Goal: Information Seeking & Learning: Check status

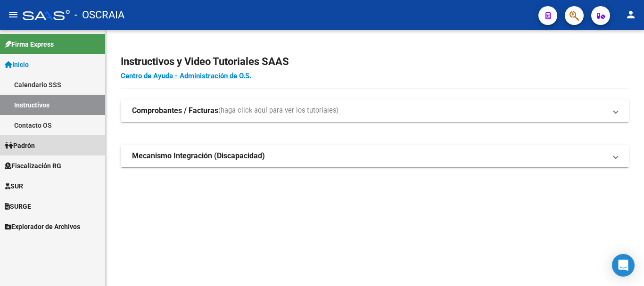
click at [56, 141] on link "Padrón" at bounding box center [52, 145] width 105 height 20
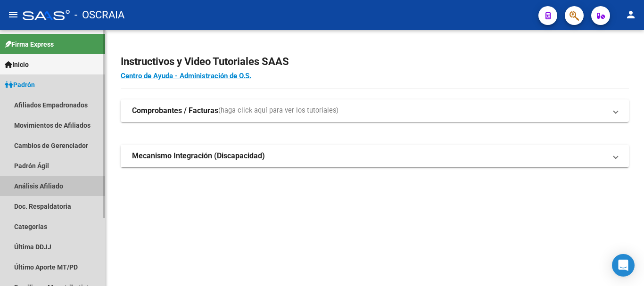
click at [51, 190] on link "Análisis Afiliado" at bounding box center [52, 186] width 105 height 20
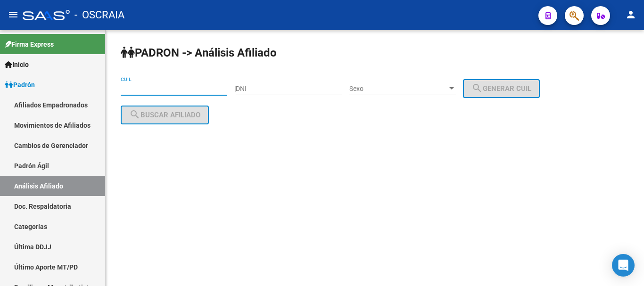
click at [179, 89] on input "CUIL" at bounding box center [174, 89] width 107 height 8
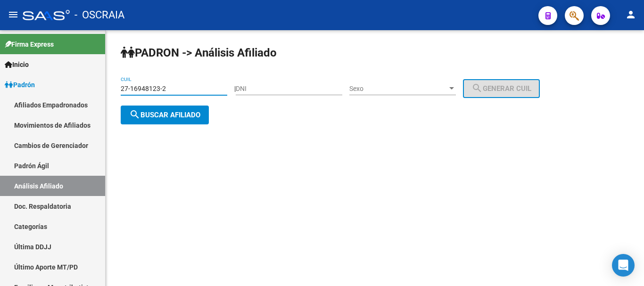
type input "27-16948123-2"
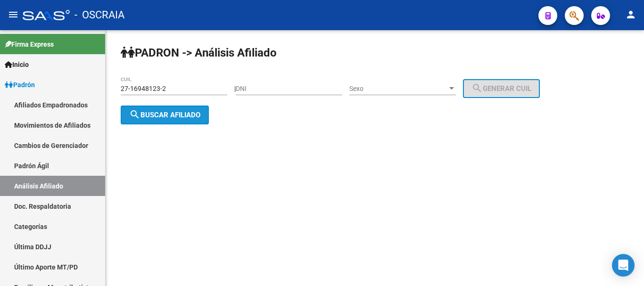
click at [172, 114] on span "search Buscar afiliado" at bounding box center [164, 115] width 71 height 8
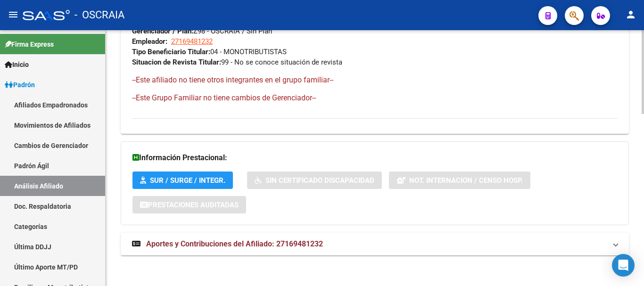
scroll to position [524, 0]
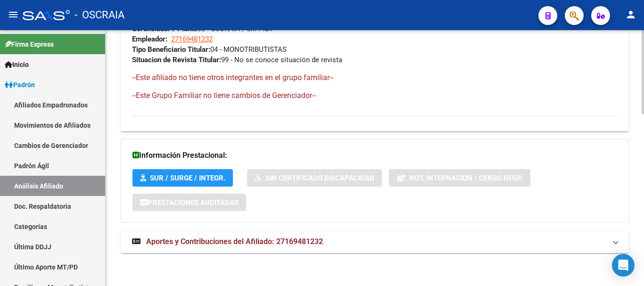
click at [246, 243] on span "Aportes y Contribuciones del Afiliado: 27169481232" at bounding box center [234, 241] width 177 height 9
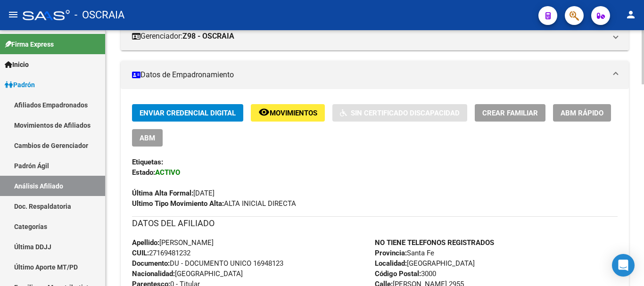
scroll to position [189, 0]
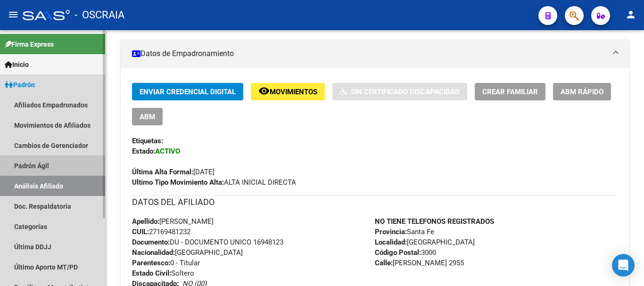
click at [28, 164] on link "Padrón Ágil" at bounding box center [52, 166] width 105 height 20
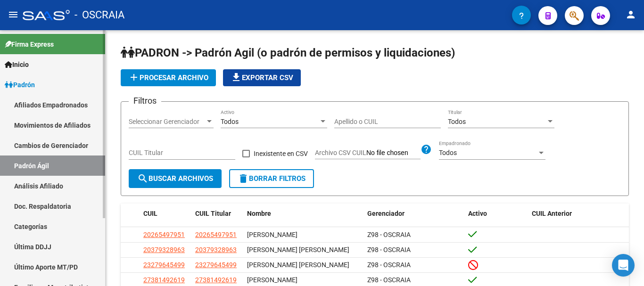
click at [39, 184] on link "Análisis Afiliado" at bounding box center [52, 186] width 105 height 20
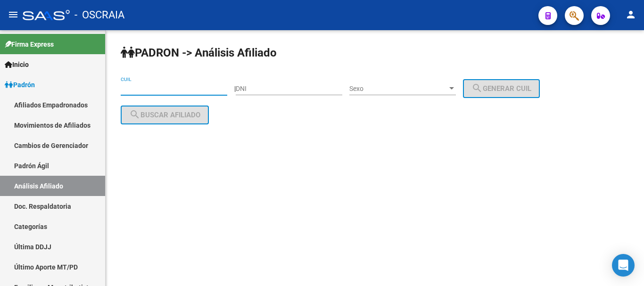
click at [180, 86] on input "CUIL" at bounding box center [174, 89] width 107 height 8
paste input "20-14305054-9"
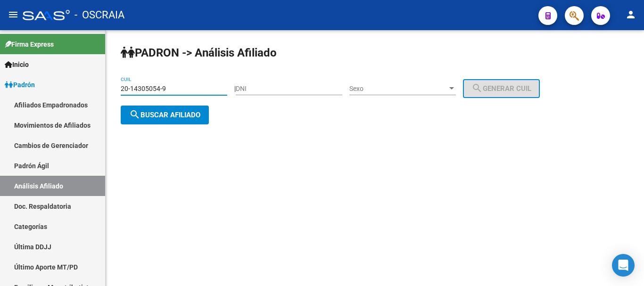
type input "20-14305054-9"
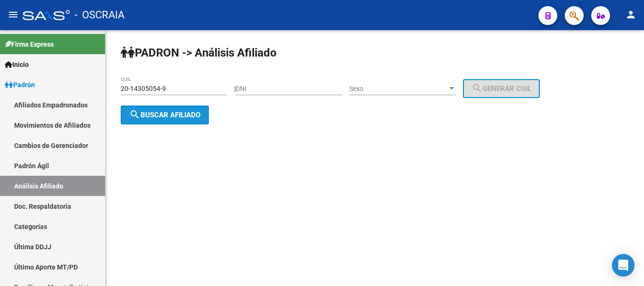
click at [187, 113] on span "search Buscar afiliado" at bounding box center [164, 115] width 71 height 8
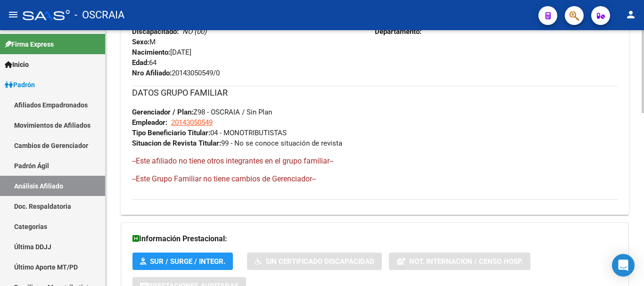
scroll to position [532, 0]
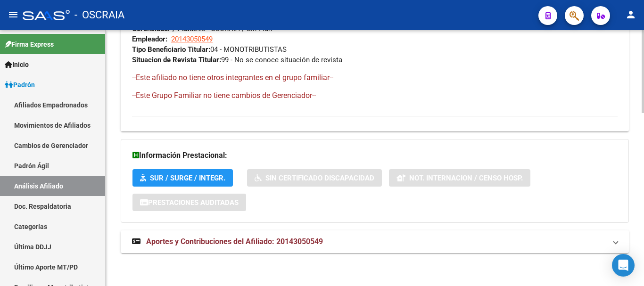
click at [221, 243] on span "Aportes y Contribuciones del Afiliado: 20143050549" at bounding box center [234, 241] width 177 height 9
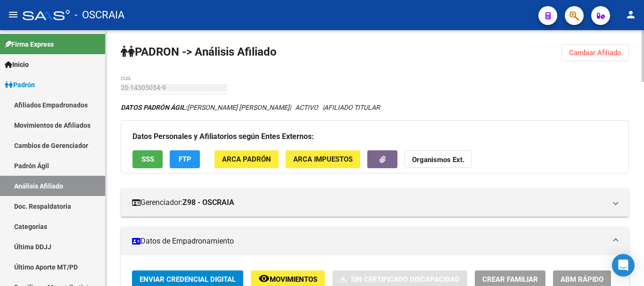
scroll to position [0, 0]
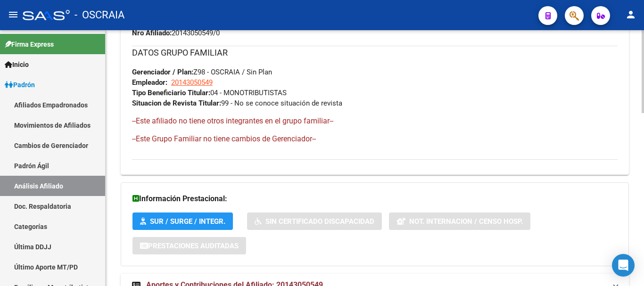
scroll to position [532, 0]
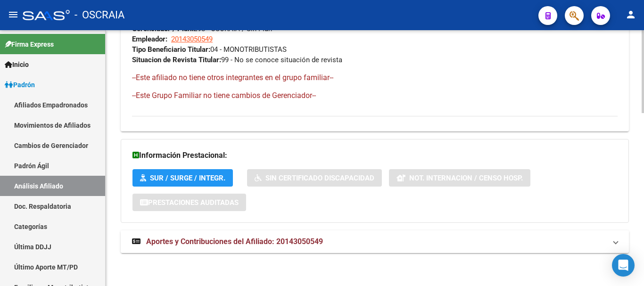
click at [298, 242] on span "Aportes y Contribuciones del Afiliado: 20143050549" at bounding box center [234, 241] width 177 height 9
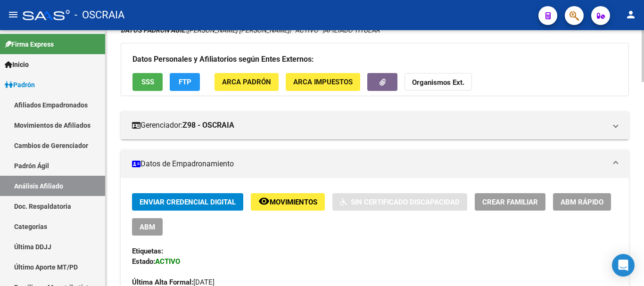
scroll to position [0, 0]
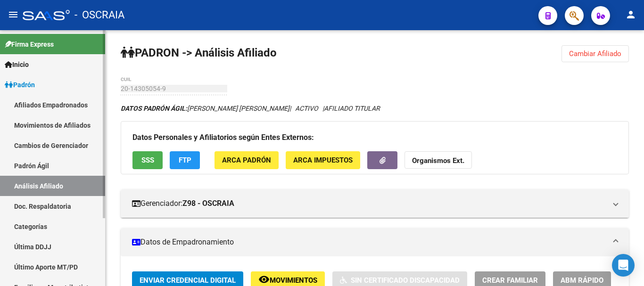
click at [52, 168] on link "Padrón Ágil" at bounding box center [52, 166] width 105 height 20
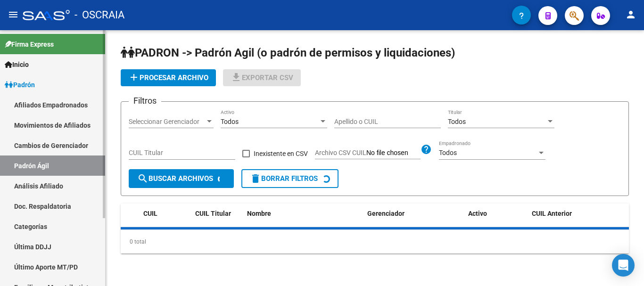
click at [51, 185] on link "Análisis Afiliado" at bounding box center [52, 186] width 105 height 20
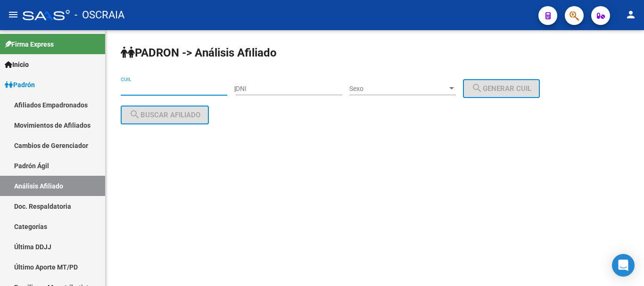
click at [175, 88] on input "CUIL" at bounding box center [174, 89] width 107 height 8
paste input "20-22566385-9"
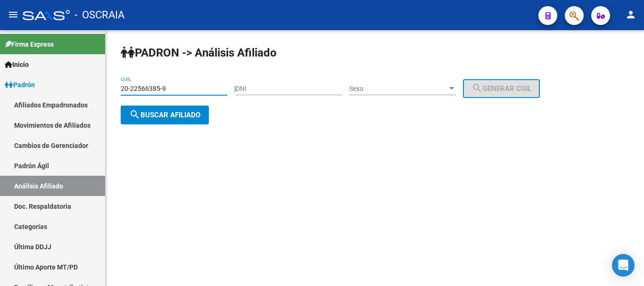
type input "20-22566385-9"
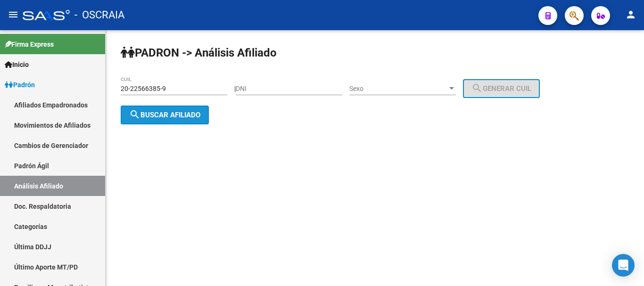
click at [172, 111] on span "search Buscar afiliado" at bounding box center [164, 115] width 71 height 8
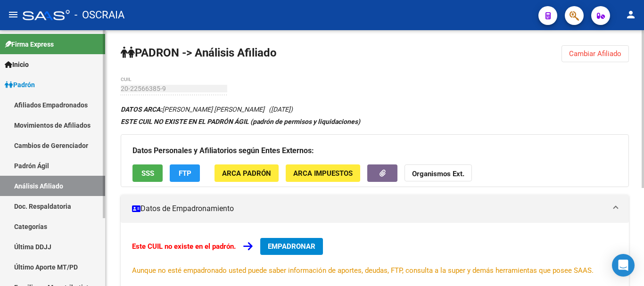
click at [43, 166] on link "Padrón Ágil" at bounding box center [52, 166] width 105 height 20
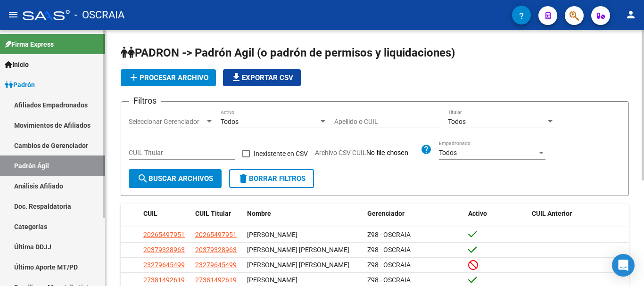
click at [44, 179] on link "Análisis Afiliado" at bounding box center [52, 186] width 105 height 20
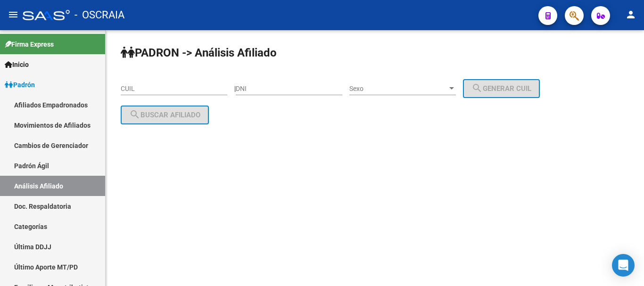
click at [271, 88] on input "DNI" at bounding box center [289, 89] width 107 height 8
type input "22566385"
click at [448, 89] on span "Sexo" at bounding box center [398, 89] width 98 height 8
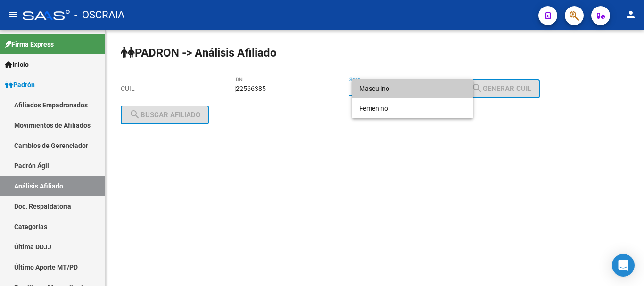
click at [449, 90] on span "Masculino" at bounding box center [412, 89] width 107 height 20
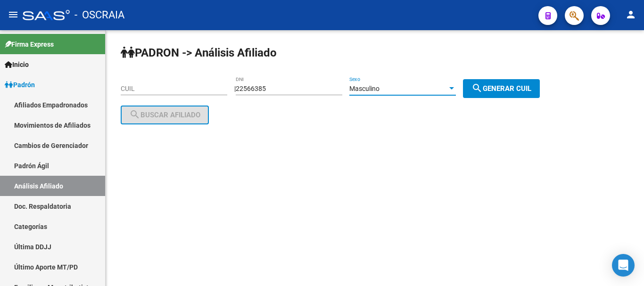
click at [525, 89] on span "search Generar CUIL" at bounding box center [502, 88] width 60 height 8
type input "20-22566385-9"
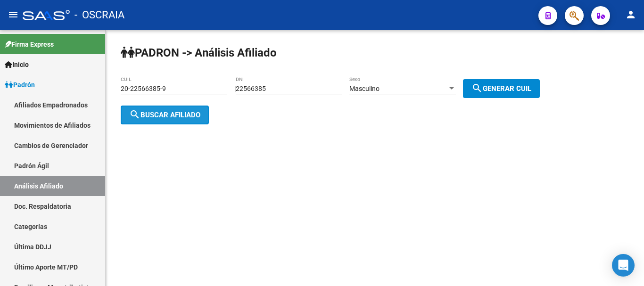
click at [174, 116] on span "search Buscar afiliado" at bounding box center [164, 115] width 71 height 8
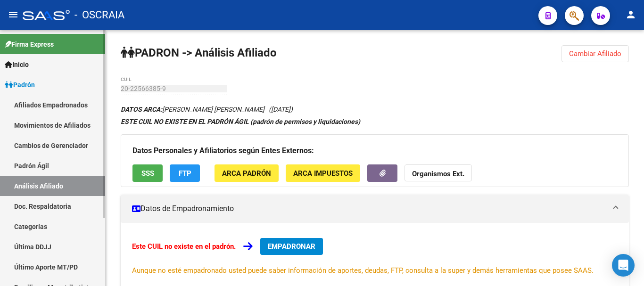
click at [46, 167] on link "Padrón Ágil" at bounding box center [52, 166] width 105 height 20
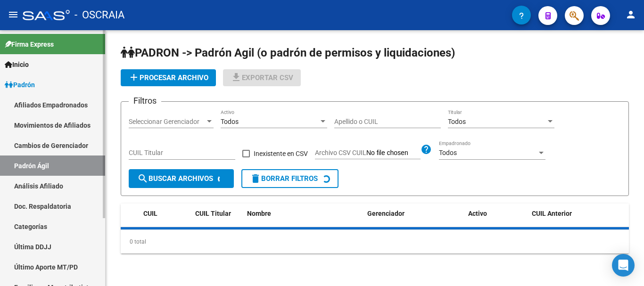
click at [47, 182] on link "Análisis Afiliado" at bounding box center [52, 186] width 105 height 20
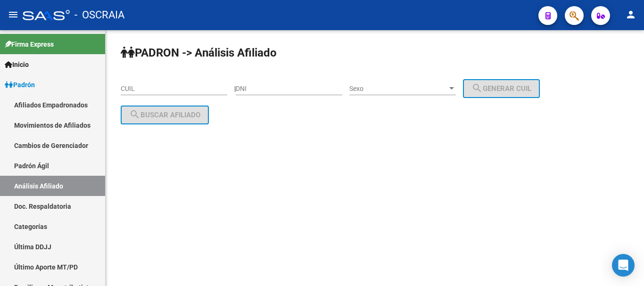
click at [167, 90] on input "CUIL" at bounding box center [174, 89] width 107 height 8
paste input "27-40545703-8"
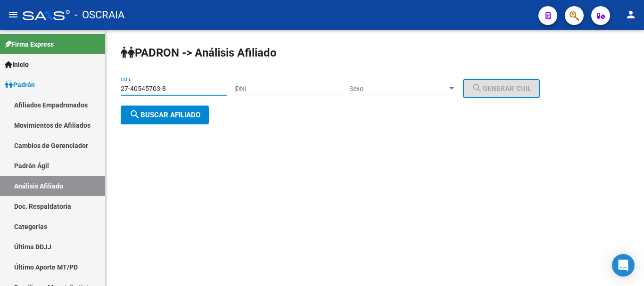
type input "27-40545703-8"
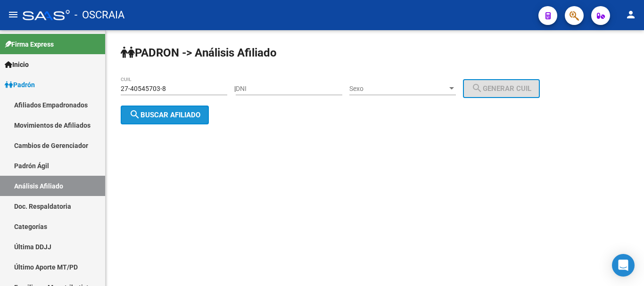
click at [149, 118] on span "search Buscar afiliado" at bounding box center [164, 115] width 71 height 8
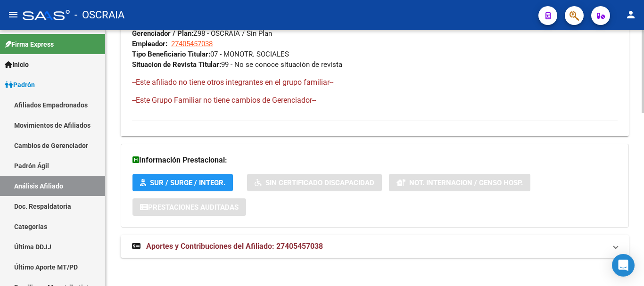
scroll to position [532, 0]
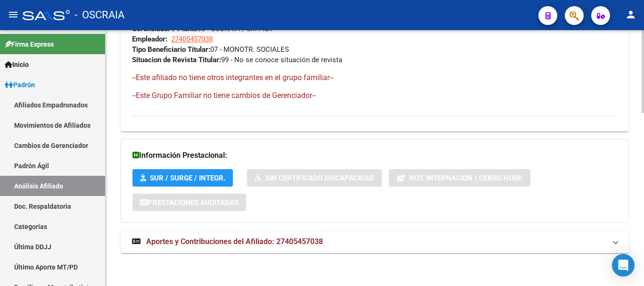
click at [204, 240] on span "Aportes y Contribuciones del Afiliado: 27405457038" at bounding box center [234, 241] width 177 height 9
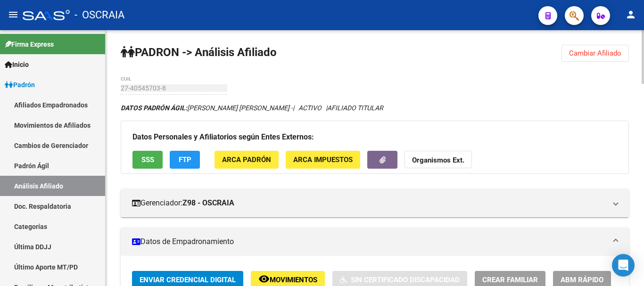
scroll to position [0, 0]
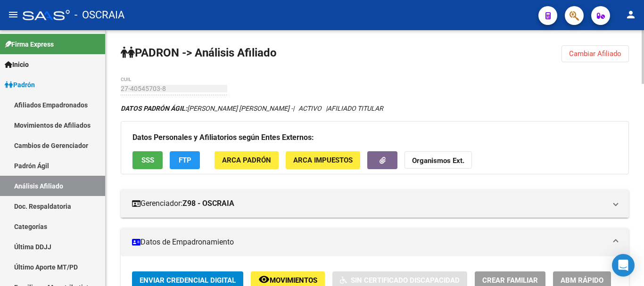
click at [429, 241] on mat-panel-title "Datos de Empadronamiento" at bounding box center [369, 242] width 474 height 10
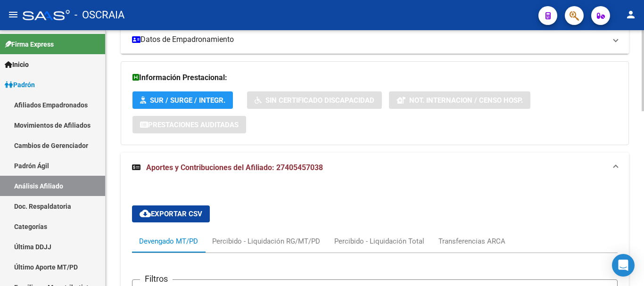
scroll to position [189, 0]
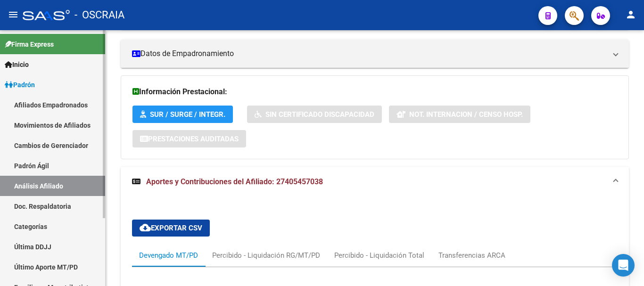
click at [52, 170] on link "Padrón Ágil" at bounding box center [52, 166] width 105 height 20
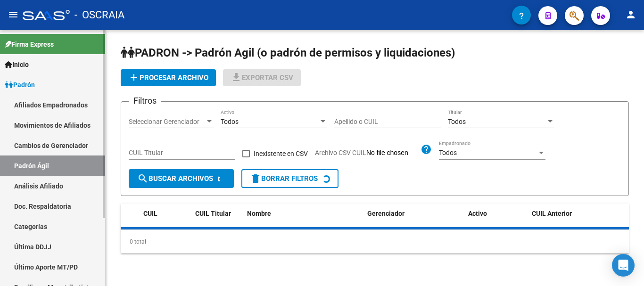
click at [51, 179] on link "Análisis Afiliado" at bounding box center [52, 186] width 105 height 20
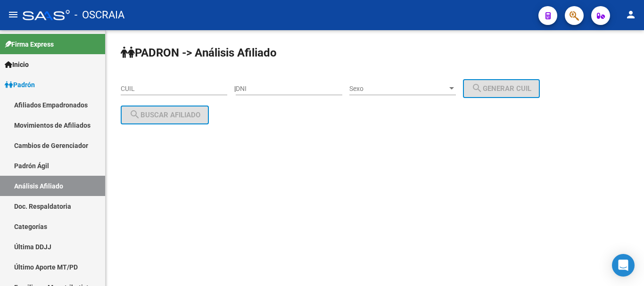
click at [158, 83] on div "CUIL" at bounding box center [174, 85] width 107 height 19
paste input "20-23277825-4"
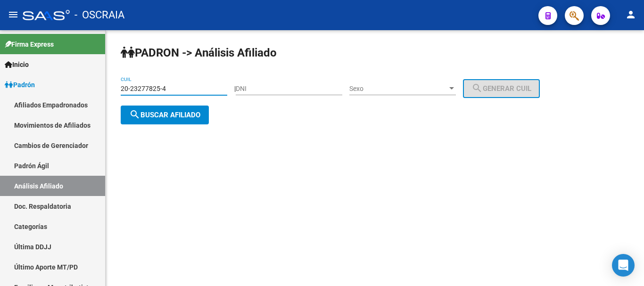
type input "20-23277825-4"
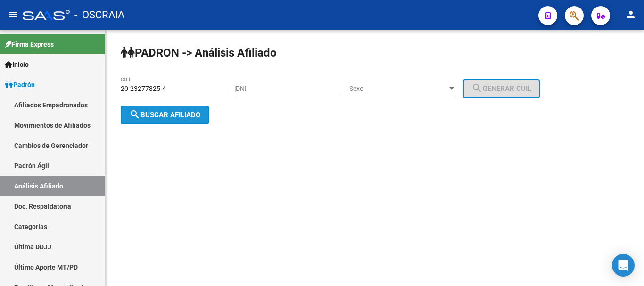
click at [179, 116] on span "search Buscar afiliado" at bounding box center [164, 115] width 71 height 8
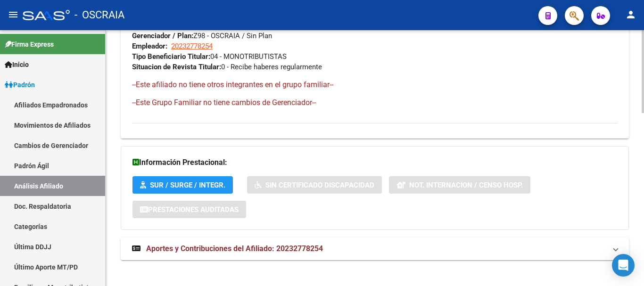
scroll to position [532, 0]
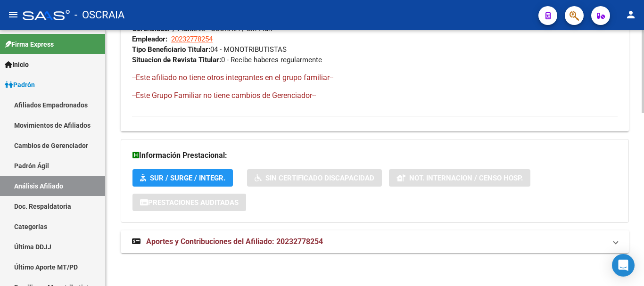
click at [246, 244] on span "Aportes y Contribuciones del Afiliado: 20232778254" at bounding box center [234, 241] width 177 height 9
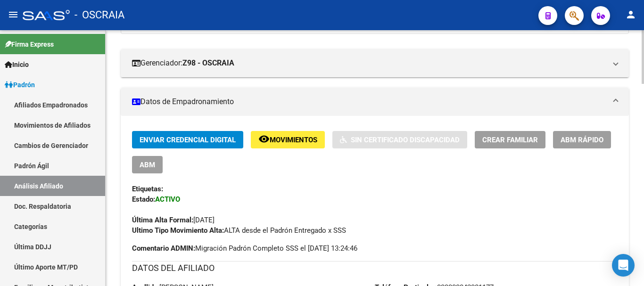
scroll to position [141, 0]
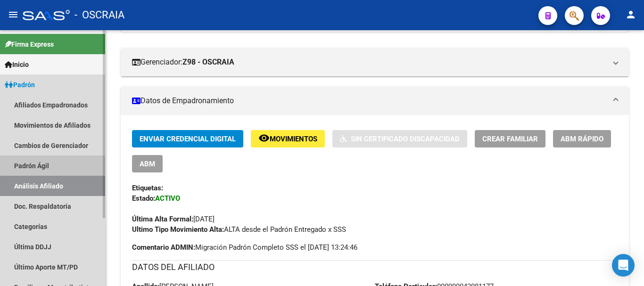
click at [51, 160] on link "Padrón Ágil" at bounding box center [52, 166] width 105 height 20
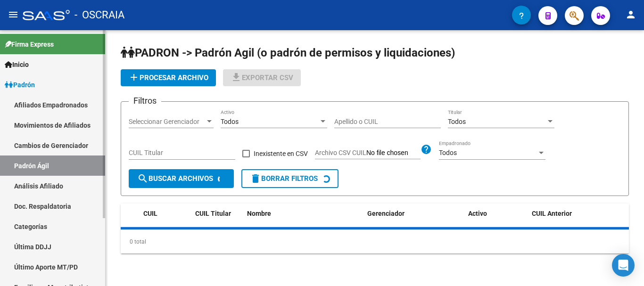
click at [51, 185] on link "Análisis Afiliado" at bounding box center [52, 186] width 105 height 20
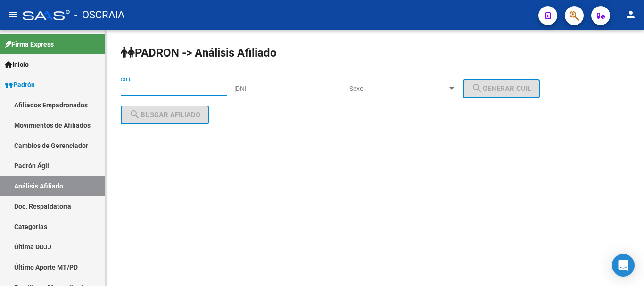
click at [171, 89] on input "CUIL" at bounding box center [174, 89] width 107 height 8
paste input "20-35975209-2"
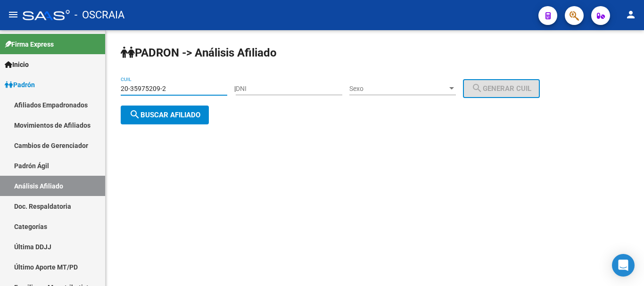
type input "20-35975209-2"
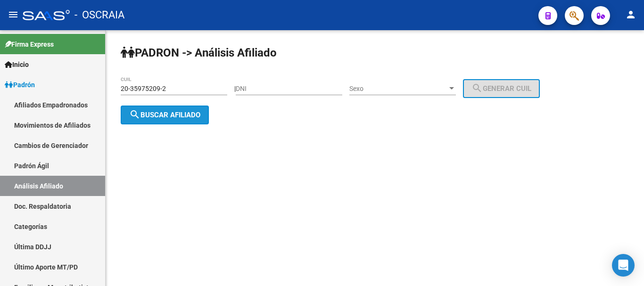
click at [177, 113] on span "search Buscar afiliado" at bounding box center [164, 115] width 71 height 8
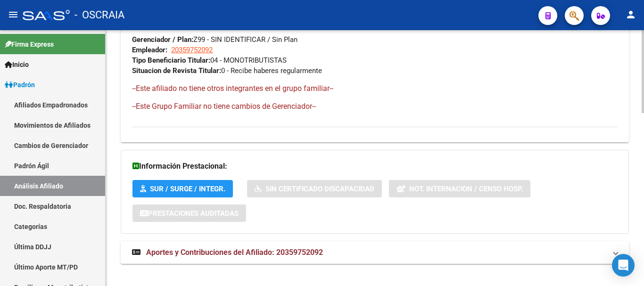
scroll to position [532, 0]
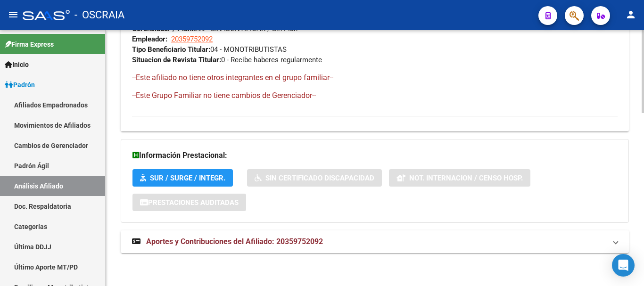
click at [174, 244] on span "Aportes y Contribuciones del Afiliado: 20359752092" at bounding box center [234, 241] width 177 height 9
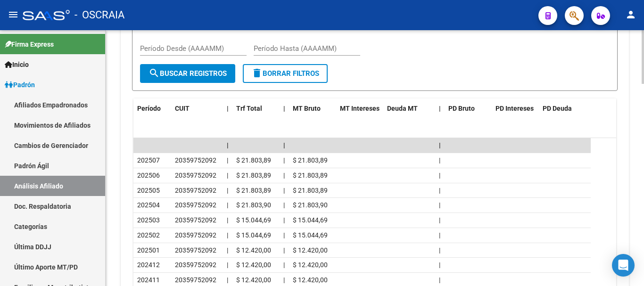
scroll to position [909, 0]
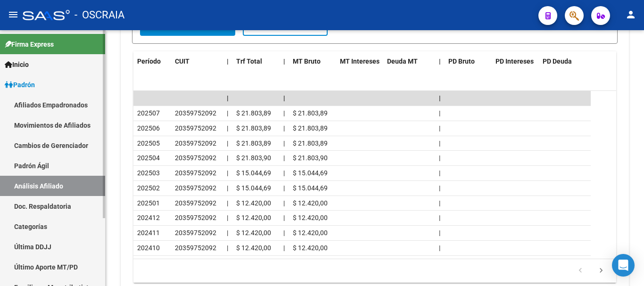
click at [37, 162] on link "Padrón Ágil" at bounding box center [52, 166] width 105 height 20
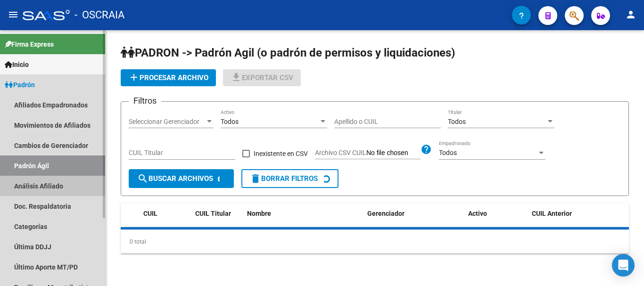
click at [41, 185] on link "Análisis Afiliado" at bounding box center [52, 186] width 105 height 20
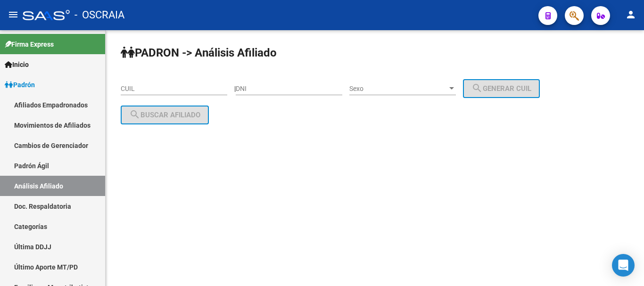
click at [180, 86] on input "CUIL" at bounding box center [174, 89] width 107 height 8
paste input "20-94670011-9"
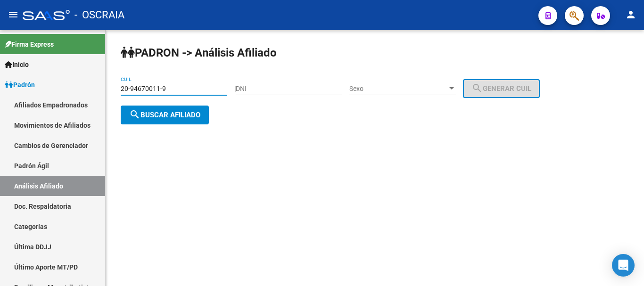
type input "20-94670011-9"
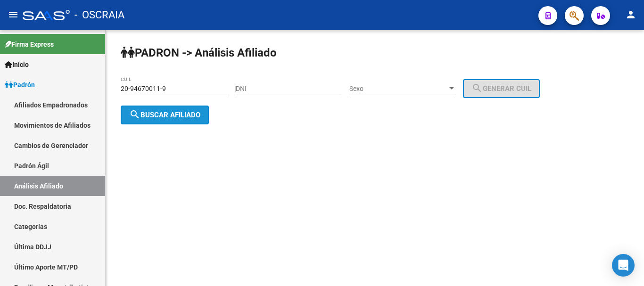
click at [185, 113] on span "search Buscar afiliado" at bounding box center [164, 115] width 71 height 8
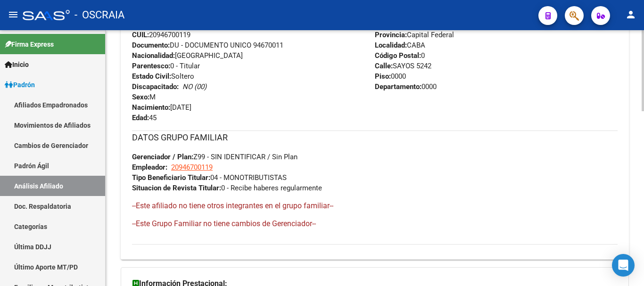
scroll to position [553, 0]
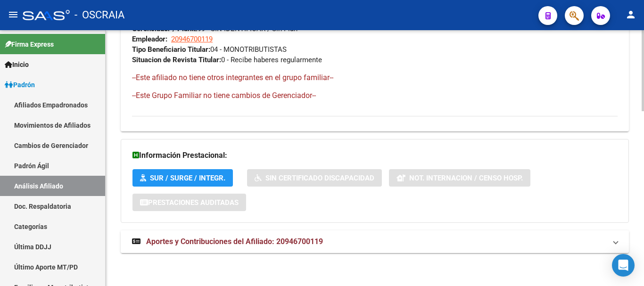
click at [158, 246] on span "Aportes y Contribuciones del Afiliado: 20946700119" at bounding box center [234, 241] width 177 height 9
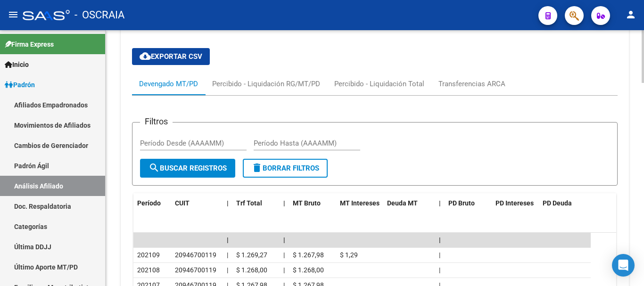
scroll to position [836, 0]
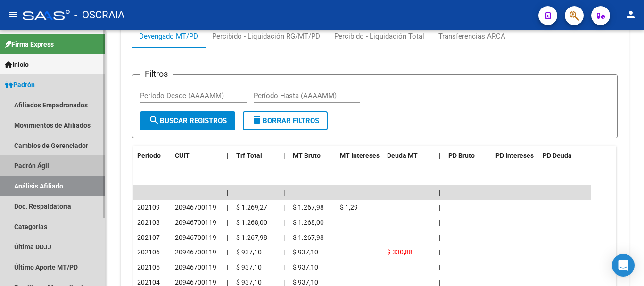
click at [44, 163] on link "Padrón Ágil" at bounding box center [52, 166] width 105 height 20
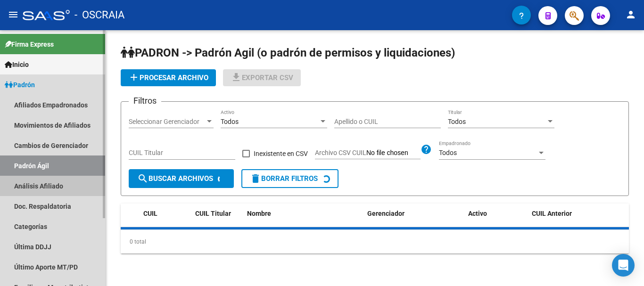
click at [40, 186] on link "Análisis Afiliado" at bounding box center [52, 186] width 105 height 20
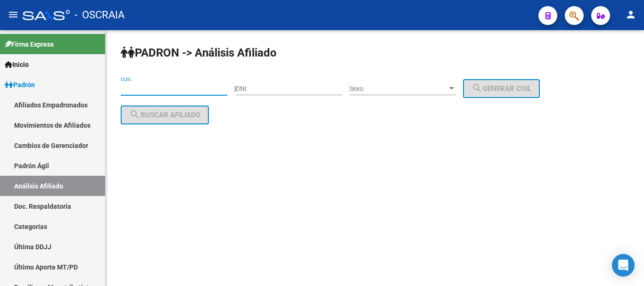
click at [190, 89] on input "CUIL" at bounding box center [174, 89] width 107 height 8
paste input "27-39556250-4"
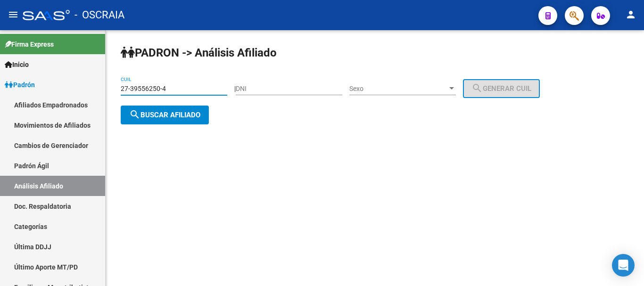
type input "27-39556250-4"
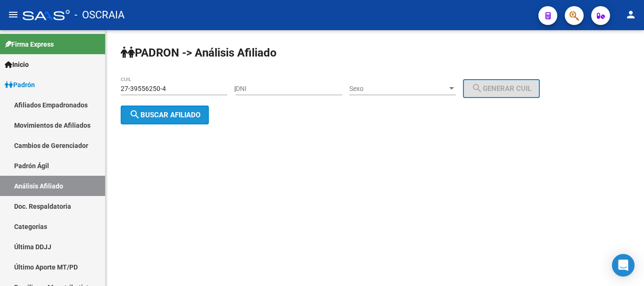
click at [198, 109] on button "search Buscar afiliado" at bounding box center [165, 115] width 88 height 19
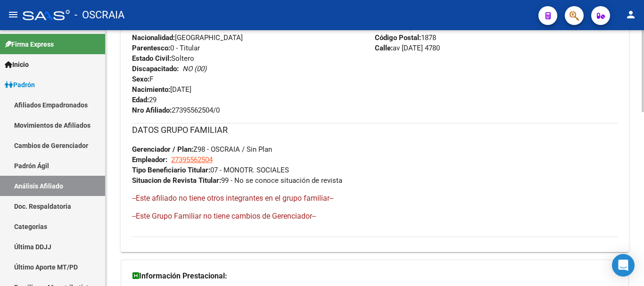
scroll to position [545, 0]
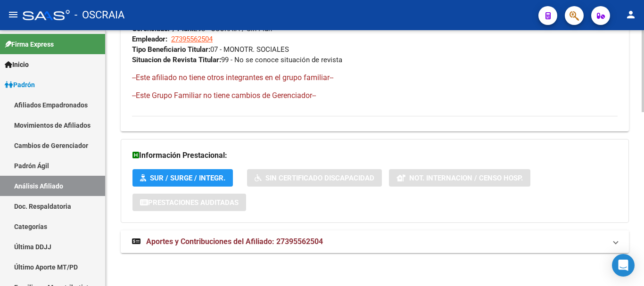
click at [231, 239] on span "Aportes y Contribuciones del Afiliado: 27395562504" at bounding box center [234, 241] width 177 height 9
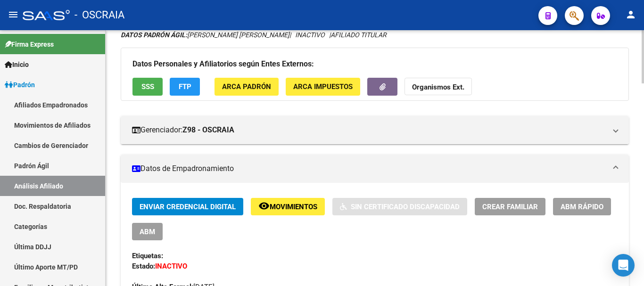
scroll to position [0, 0]
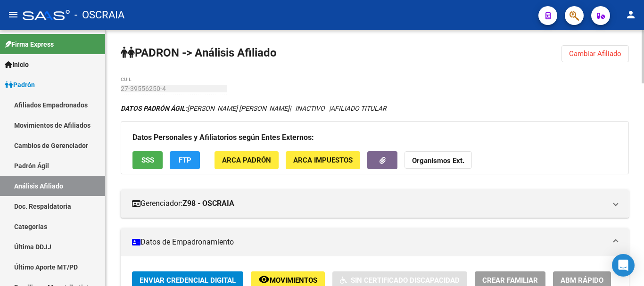
click at [305, 239] on mat-panel-title "Datos de Empadronamiento" at bounding box center [369, 242] width 474 height 10
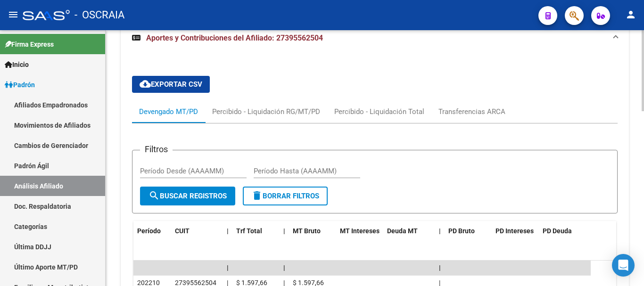
scroll to position [472, 0]
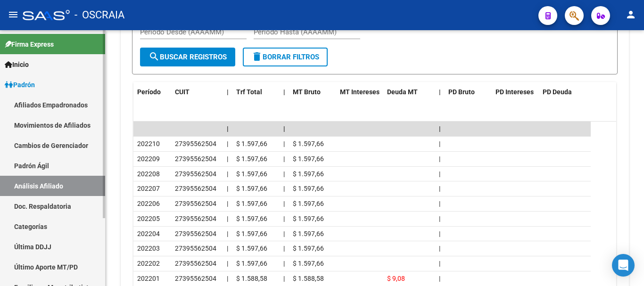
click at [45, 164] on link "Padrón Ágil" at bounding box center [52, 166] width 105 height 20
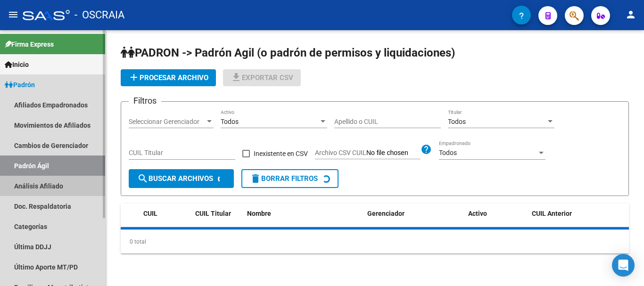
click at [48, 182] on link "Análisis Afiliado" at bounding box center [52, 186] width 105 height 20
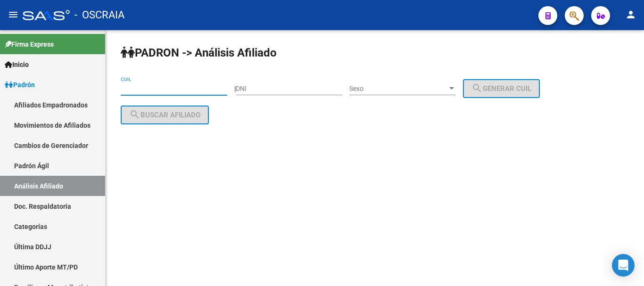
click at [142, 88] on input "CUIL" at bounding box center [174, 89] width 107 height 8
paste input "20-34649876-6"
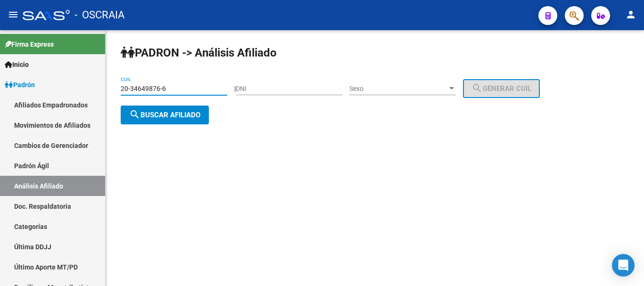
type input "20-34649876-6"
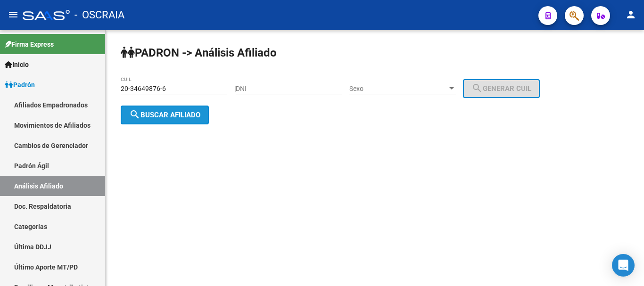
click at [163, 111] on span "search Buscar afiliado" at bounding box center [164, 115] width 71 height 8
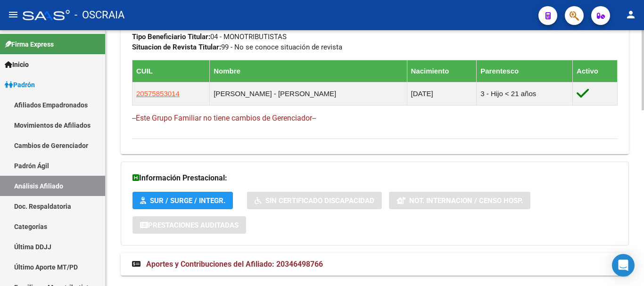
scroll to position [560, 0]
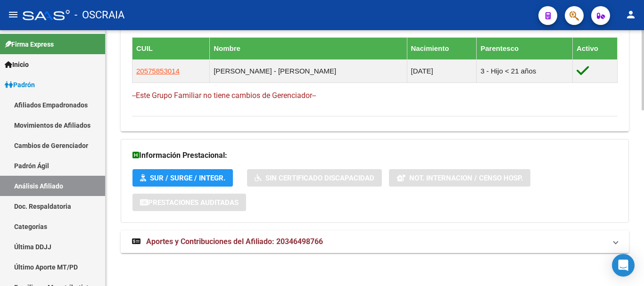
click at [210, 239] on span "Aportes y Contribuciones del Afiliado: 20346498766" at bounding box center [234, 241] width 177 height 9
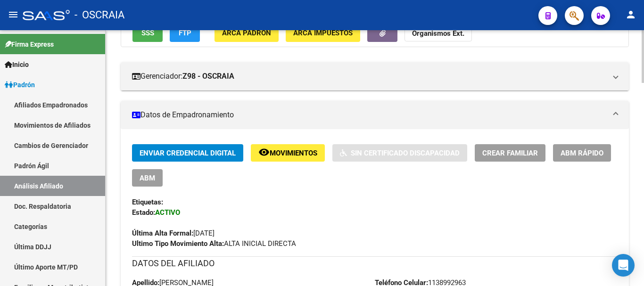
scroll to position [141, 0]
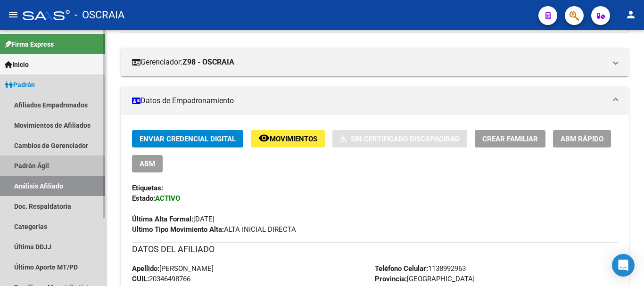
click at [54, 163] on link "Padrón Ágil" at bounding box center [52, 166] width 105 height 20
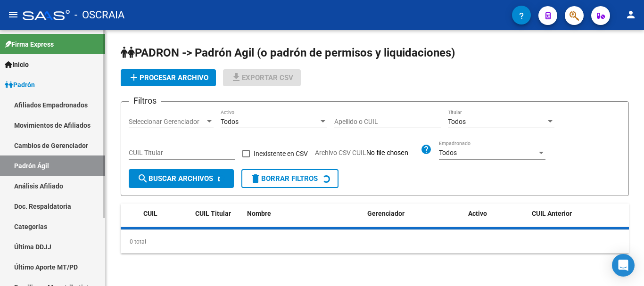
click at [54, 181] on link "Análisis Afiliado" at bounding box center [52, 186] width 105 height 20
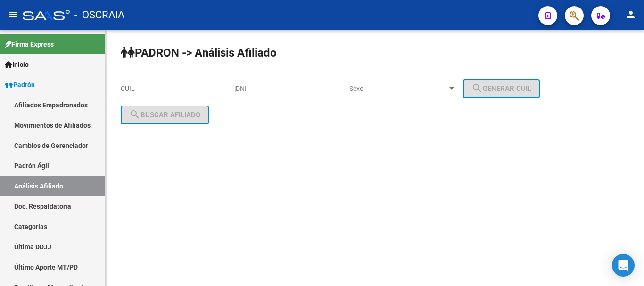
click at [167, 83] on div "CUIL" at bounding box center [174, 85] width 107 height 19
drag, startPoint x: 167, startPoint y: 84, endPoint x: 144, endPoint y: 134, distance: 54.9
click at [144, 134] on div "PADRON -> Análisis Afiliado CUIL | DNI Sexo Sexo search Generar CUIL search Bus…" at bounding box center [375, 92] width 539 height 124
click at [133, 85] on input "CUIL" at bounding box center [174, 89] width 107 height 8
paste input "23-21002647-9"
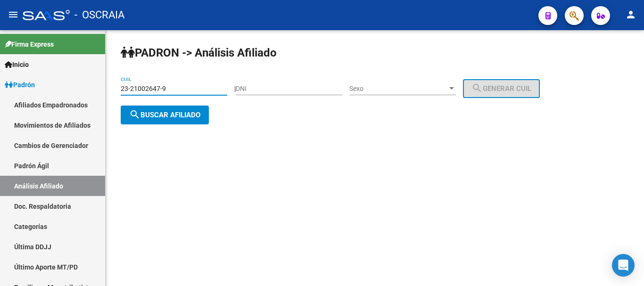
type input "23-21002647-9"
click at [175, 108] on button "search Buscar afiliado" at bounding box center [165, 115] width 88 height 19
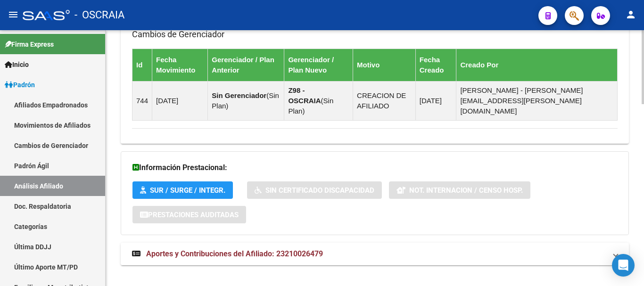
scroll to position [631, 0]
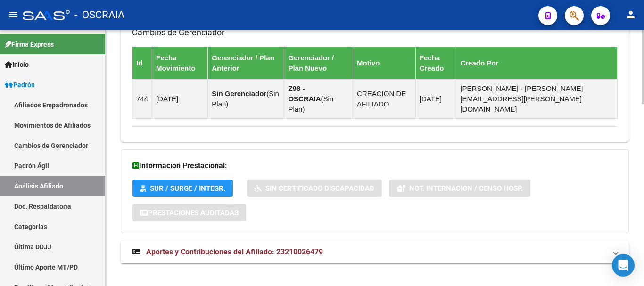
click at [237, 248] on span "Aportes y Contribuciones del Afiliado: 23210026479" at bounding box center [234, 252] width 177 height 9
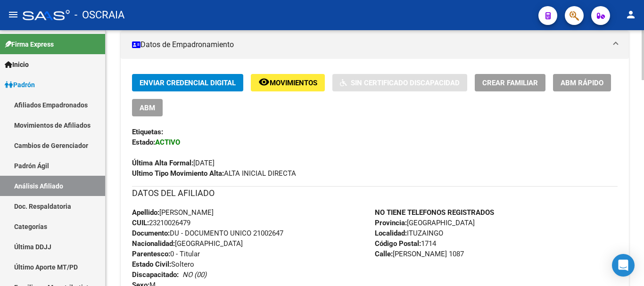
scroll to position [207, 0]
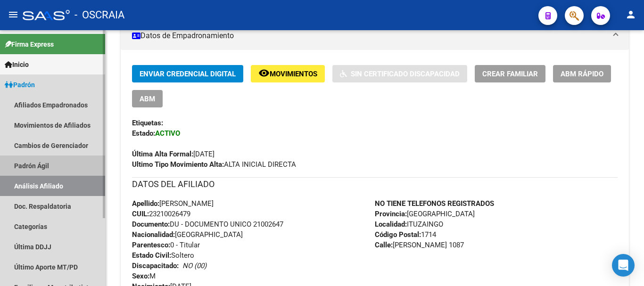
click at [44, 164] on link "Padrón Ágil" at bounding box center [52, 166] width 105 height 20
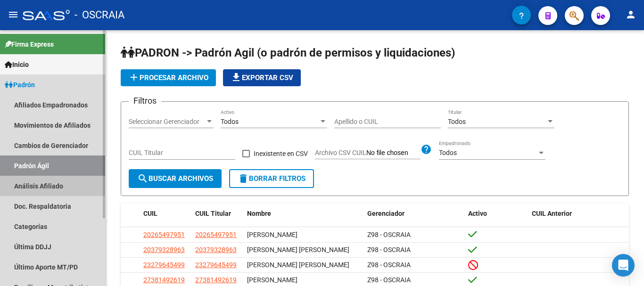
click at [44, 188] on link "Análisis Afiliado" at bounding box center [52, 186] width 105 height 20
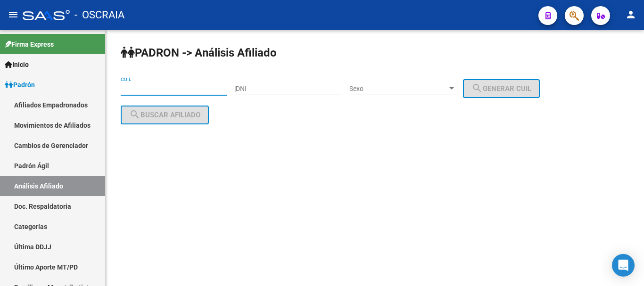
click at [166, 89] on input "CUIL" at bounding box center [174, 89] width 107 height 8
paste input "20-20493522-0"
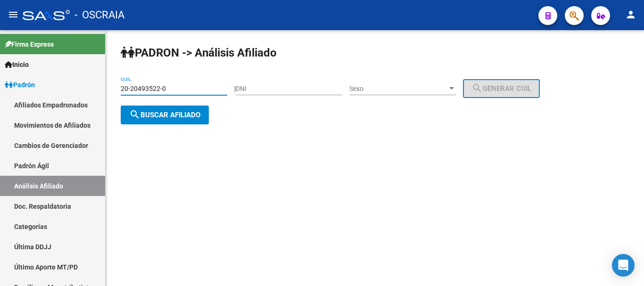
type input "20-20493522-0"
click at [180, 111] on span "search Buscar afiliado" at bounding box center [164, 115] width 71 height 8
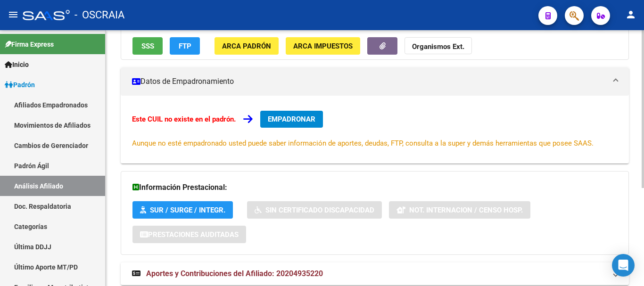
scroll to position [159, 0]
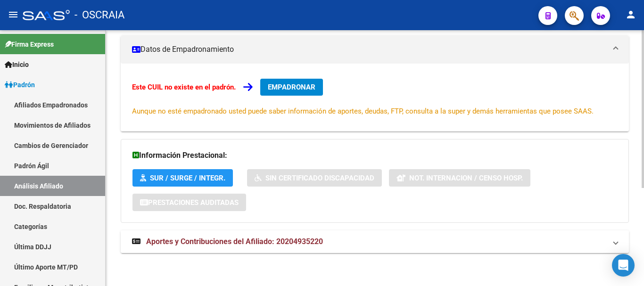
click at [241, 239] on span "Aportes y Contribuciones del Afiliado: 20204935220" at bounding box center [234, 241] width 177 height 9
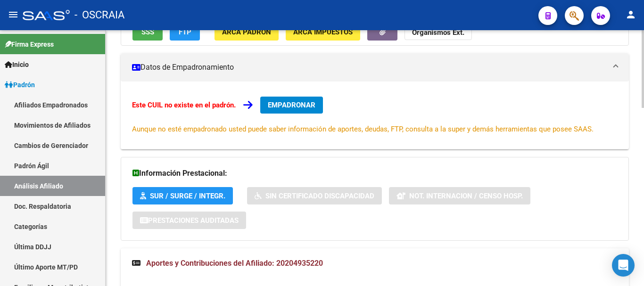
scroll to position [0, 0]
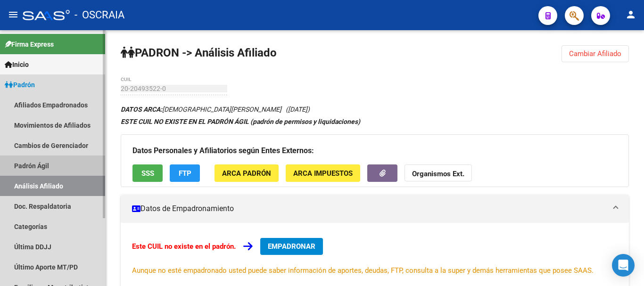
click at [41, 163] on link "Padrón Ágil" at bounding box center [52, 166] width 105 height 20
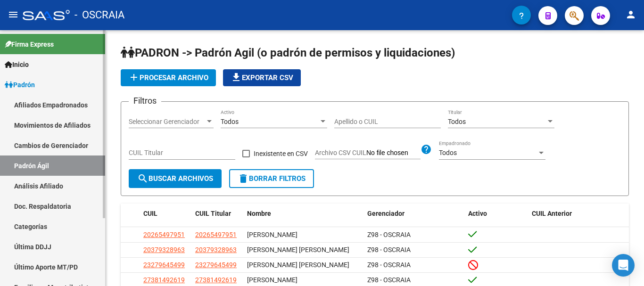
click at [41, 185] on link "Análisis Afiliado" at bounding box center [52, 186] width 105 height 20
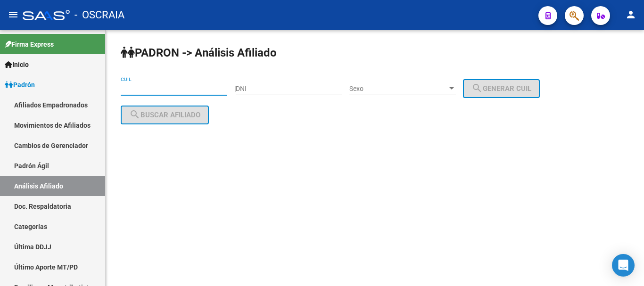
click at [157, 88] on input "CUIL" at bounding box center [174, 89] width 107 height 8
paste input "20-16929278-8"
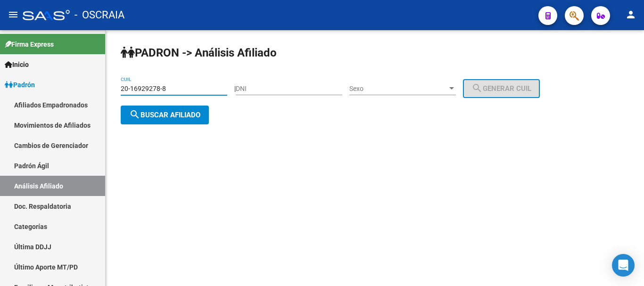
type input "20-16929278-8"
click at [194, 113] on span "search Buscar afiliado" at bounding box center [164, 115] width 71 height 8
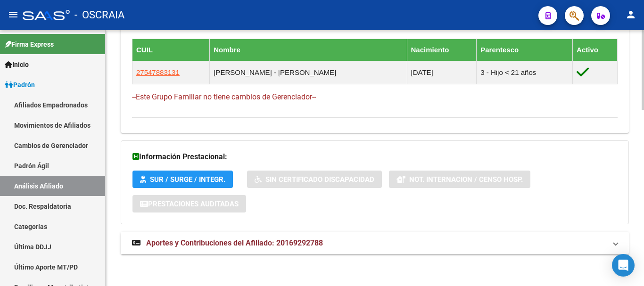
scroll to position [567, 0]
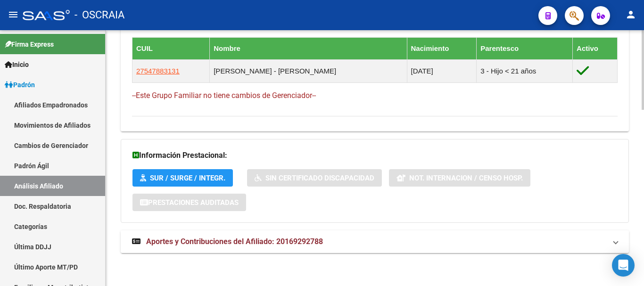
click at [230, 241] on span "Aportes y Contribuciones del Afiliado: 20169292788" at bounding box center [234, 241] width 177 height 9
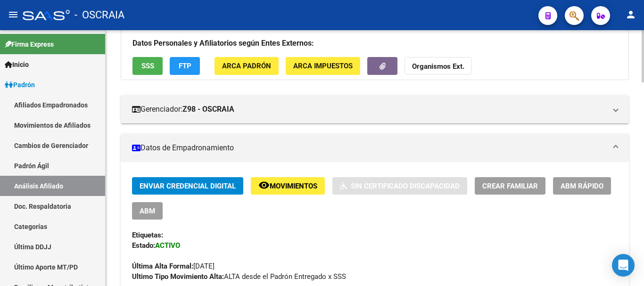
scroll to position [141, 0]
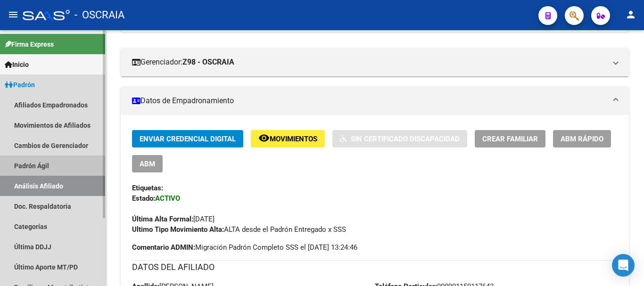
click at [49, 165] on link "Padrón Ágil" at bounding box center [52, 166] width 105 height 20
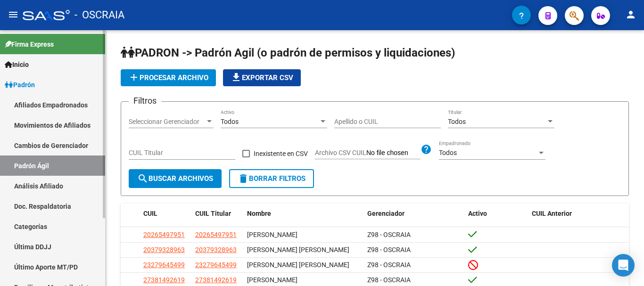
click at [51, 186] on link "Análisis Afiliado" at bounding box center [52, 186] width 105 height 20
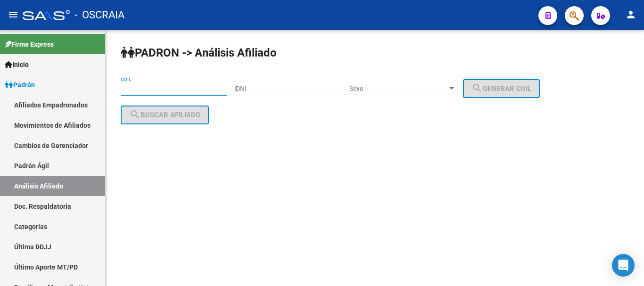
click at [157, 87] on input "CUIL" at bounding box center [174, 89] width 107 height 8
paste input "20-96010130-9"
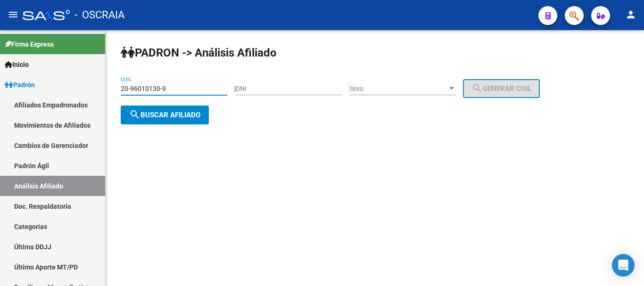
type input "20-96010130-9"
click at [176, 111] on span "search Buscar afiliado" at bounding box center [164, 115] width 71 height 8
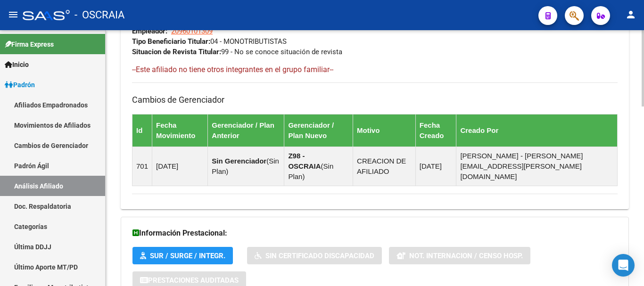
scroll to position [600, 0]
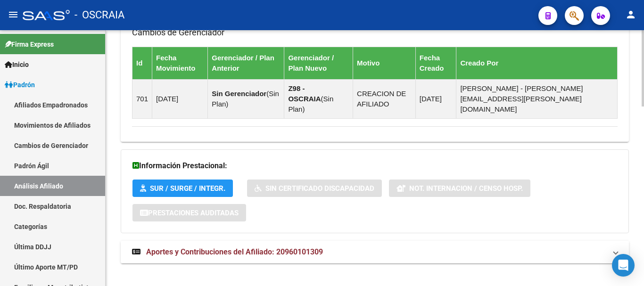
click at [198, 248] on span "Aportes y Contribuciones del Afiliado: 20960101309" at bounding box center [234, 252] width 177 height 9
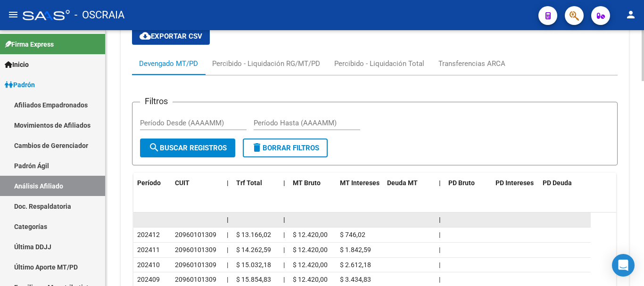
scroll to position [888, 0]
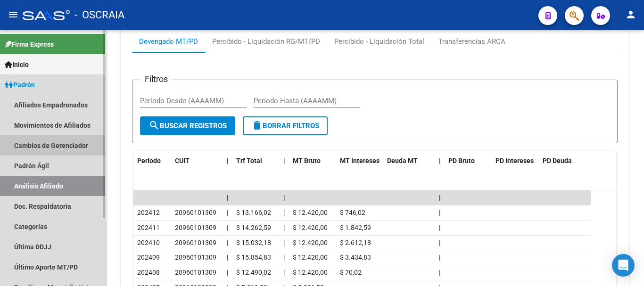
click at [54, 153] on link "Cambios de Gerenciador" at bounding box center [52, 145] width 105 height 20
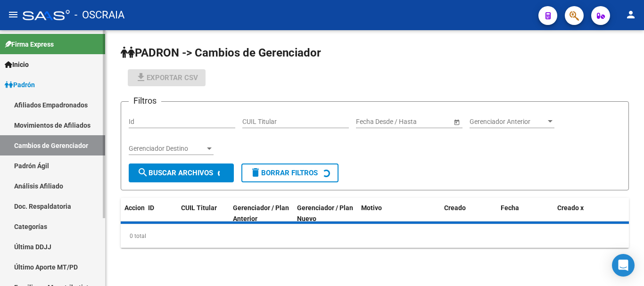
click at [49, 163] on link "Padrón Ágil" at bounding box center [52, 166] width 105 height 20
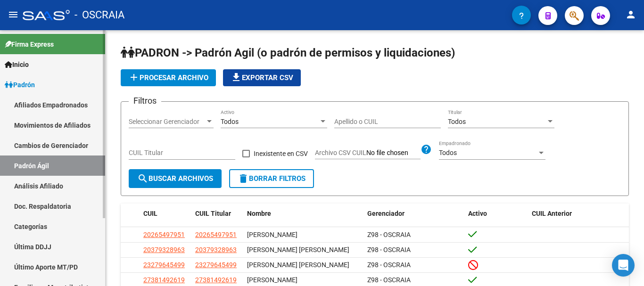
click at [51, 183] on link "Análisis Afiliado" at bounding box center [52, 186] width 105 height 20
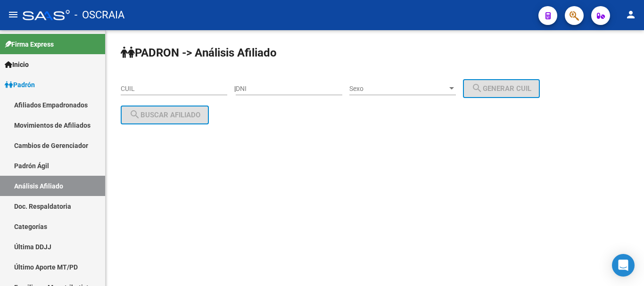
click at [157, 89] on input "CUIL" at bounding box center [174, 89] width 107 height 8
paste input "20-16186996-2"
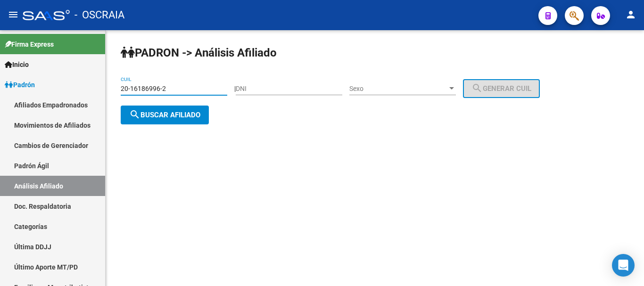
type input "20-16186996-2"
click at [242, 141] on div "PADRON -> Análisis Afiliado 20-16186996-2 CUIL | DNI Sexo Sexo search Generar C…" at bounding box center [375, 92] width 539 height 124
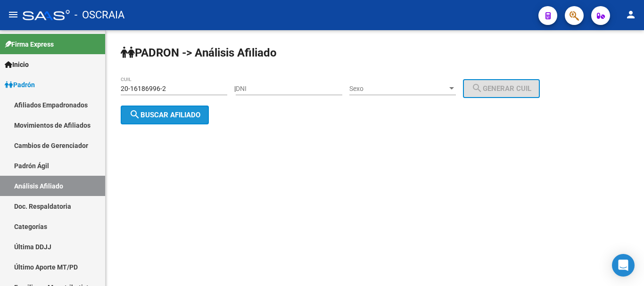
click at [189, 112] on span "search Buscar afiliado" at bounding box center [164, 115] width 71 height 8
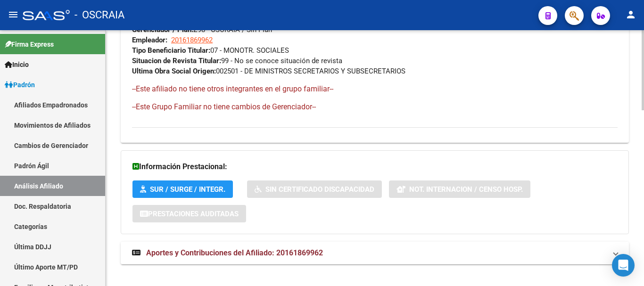
scroll to position [563, 0]
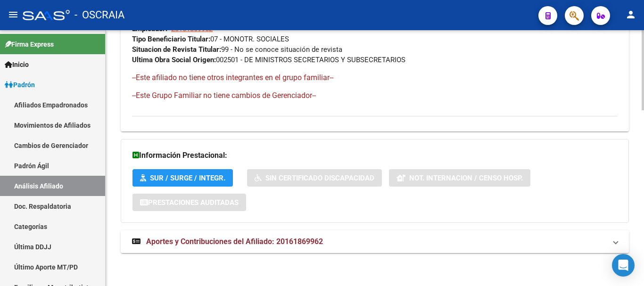
click at [176, 237] on strong "Aportes y Contribuciones del Afiliado: 20161869962" at bounding box center [227, 242] width 191 height 10
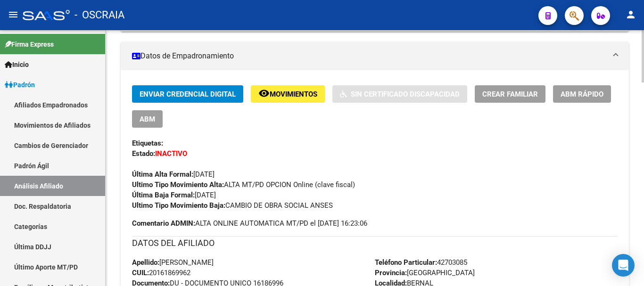
scroll to position [186, 0]
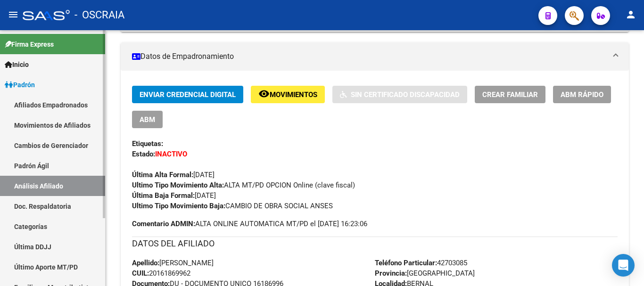
click at [37, 158] on link "Padrón Ágil" at bounding box center [52, 166] width 105 height 20
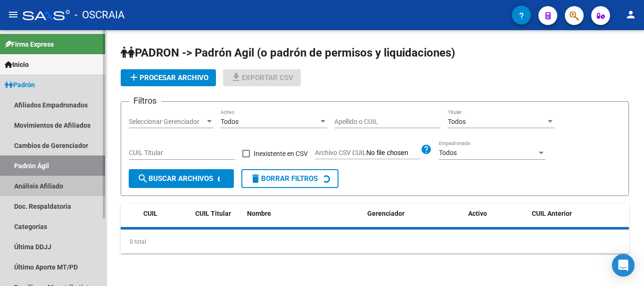
click at [37, 184] on link "Análisis Afiliado" at bounding box center [52, 186] width 105 height 20
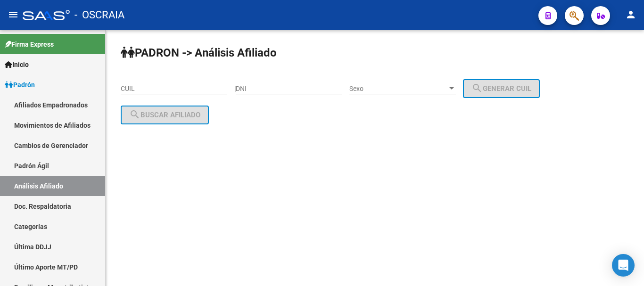
click at [173, 89] on input "CUIL" at bounding box center [174, 89] width 107 height 8
paste input "27-22409558-4"
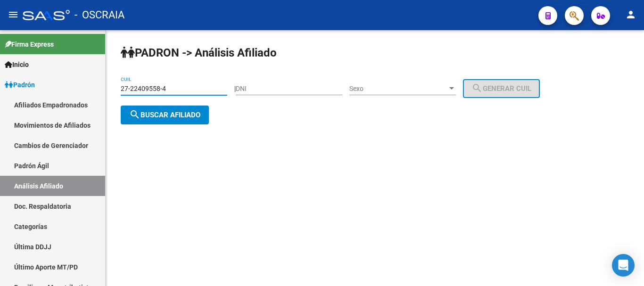
type input "27-22409558-4"
click at [175, 113] on span "search Buscar afiliado" at bounding box center [164, 115] width 71 height 8
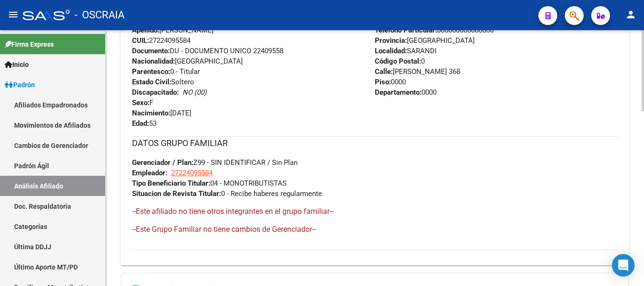
scroll to position [553, 0]
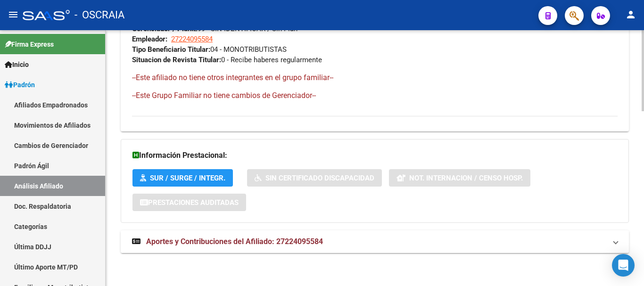
click at [234, 243] on span "Aportes y Contribuciones del Afiliado: 27224095584" at bounding box center [234, 241] width 177 height 9
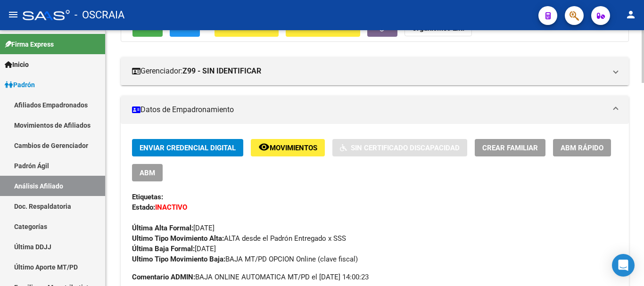
scroll to position [0, 0]
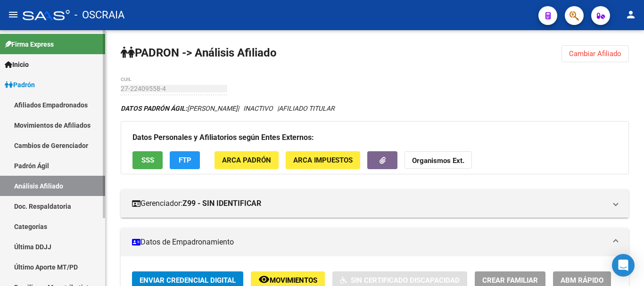
click at [52, 156] on link "Padrón Ágil" at bounding box center [52, 166] width 105 height 20
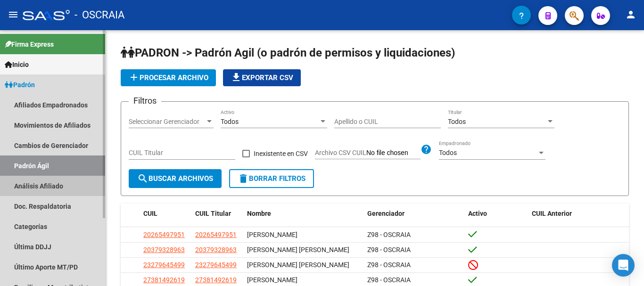
click at [45, 184] on link "Análisis Afiliado" at bounding box center [52, 186] width 105 height 20
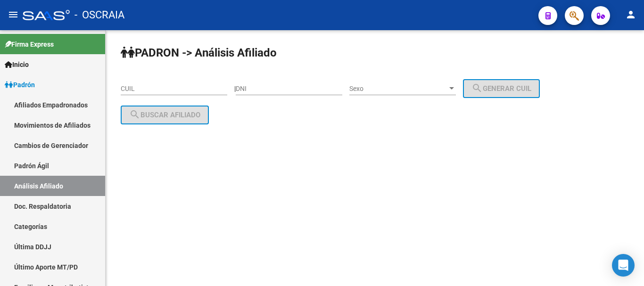
click at [169, 84] on div "CUIL" at bounding box center [174, 85] width 107 height 19
paste input "20-36074014-6"
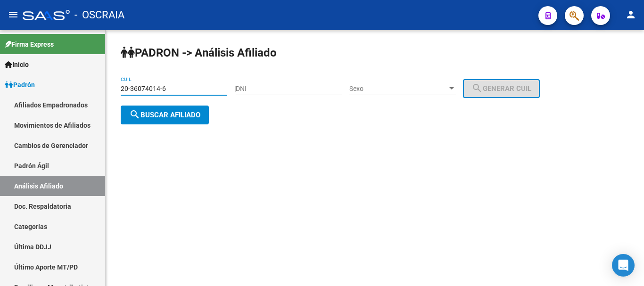
type input "20-36074014-6"
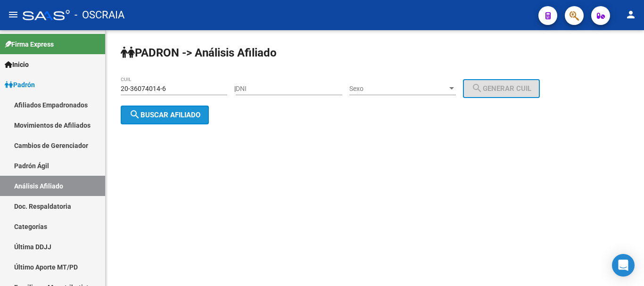
click at [187, 113] on span "search Buscar afiliado" at bounding box center [164, 115] width 71 height 8
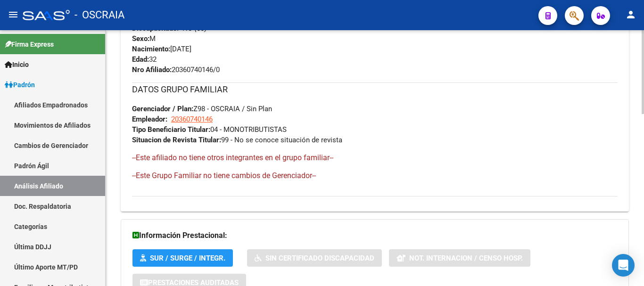
scroll to position [519, 0]
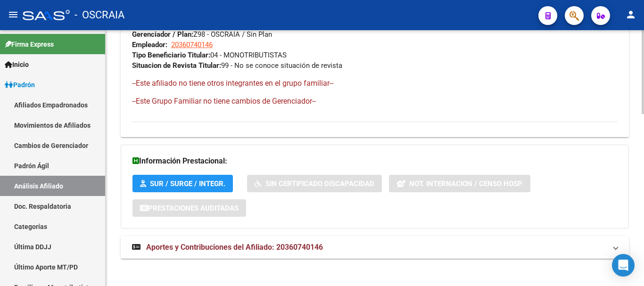
click at [246, 249] on span "Aportes y Contribuciones del Afiliado: 20360740146" at bounding box center [234, 247] width 177 height 9
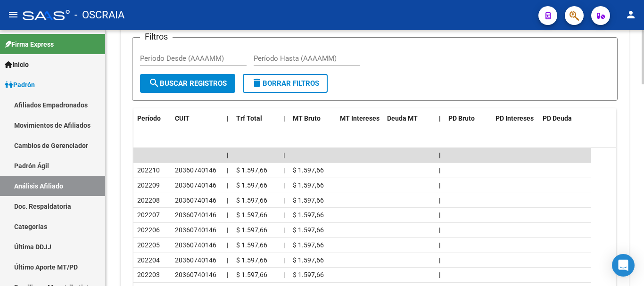
scroll to position [849, 0]
